Goal: Task Accomplishment & Management: Use online tool/utility

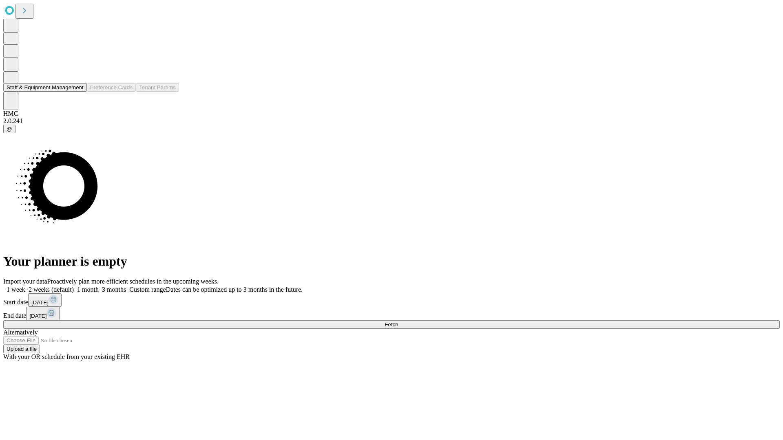
click at [78, 92] on button "Staff & Equipment Management" at bounding box center [45, 87] width 84 height 9
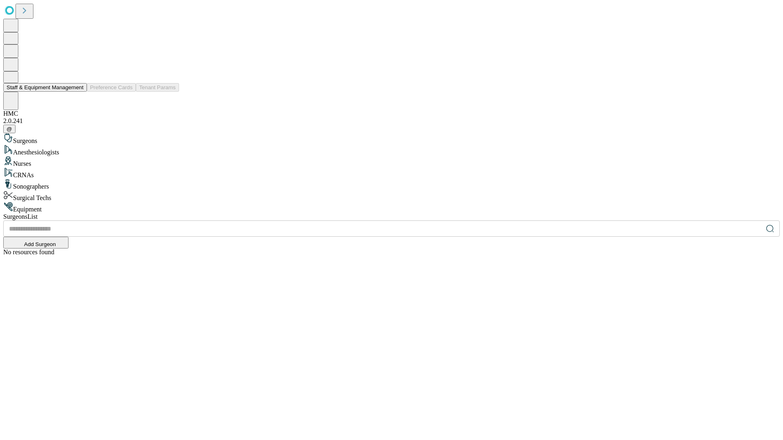
click at [78, 92] on button "Staff & Equipment Management" at bounding box center [45, 87] width 84 height 9
